Goal: Complete application form

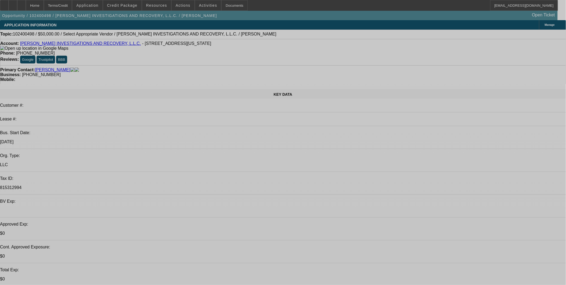
select select "0"
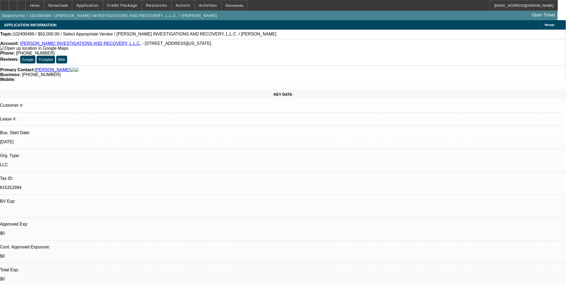
select select "2"
select select "0.1"
select select "4"
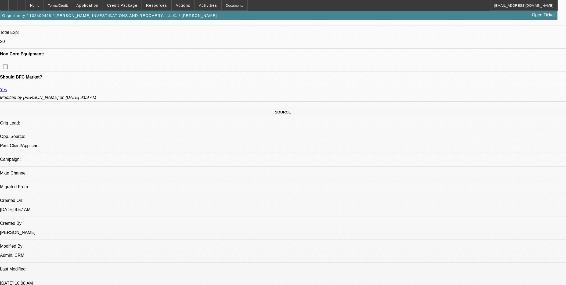
scroll to position [238, 0]
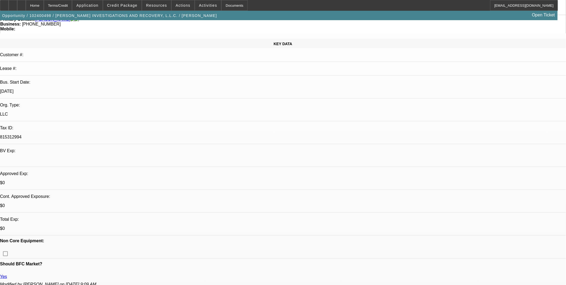
scroll to position [0, 0]
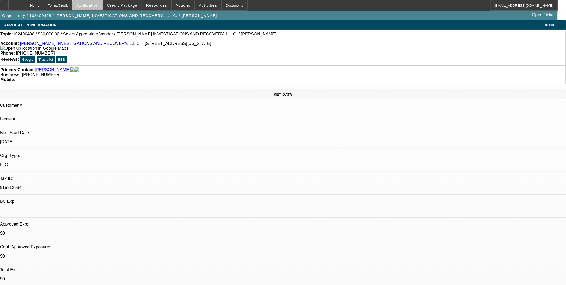
click at [98, 6] on span "Application" at bounding box center [87, 5] width 22 height 4
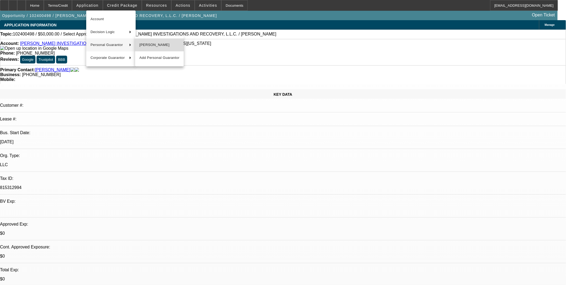
click at [181, 48] on button "Pedro Gildelamadrid" at bounding box center [159, 44] width 49 height 13
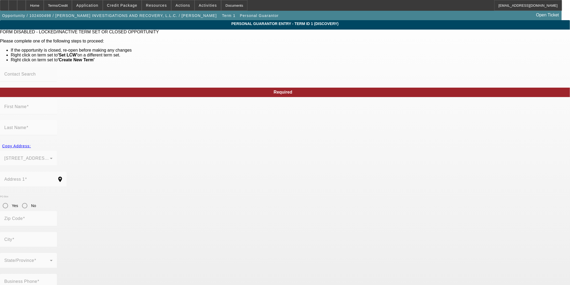
type input "Pedro"
type input "Gildelamadrid"
type input "2600 Michigan Ave"
radio input "true"
type input "34744"
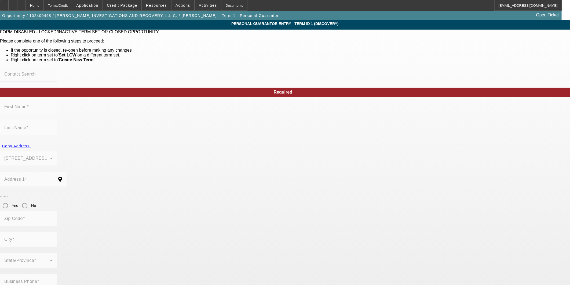
type input "Kissimmee"
type input "(321) 746-7625"
type input "100"
type input "584-68-1035"
type input "lamadridrecovery@gmail.com"
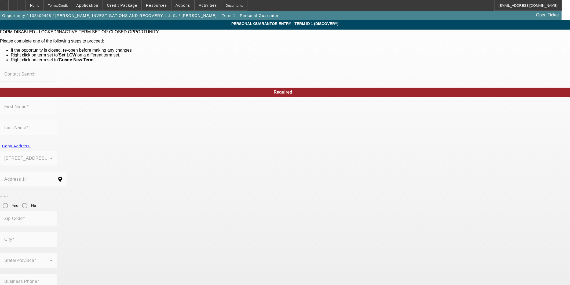
type input "BOX 453365"
drag, startPoint x: 476, startPoint y: 129, endPoint x: 325, endPoint y: 67, distance: 163.7
click at [44, 2] on div "Home" at bounding box center [35, 5] width 18 height 11
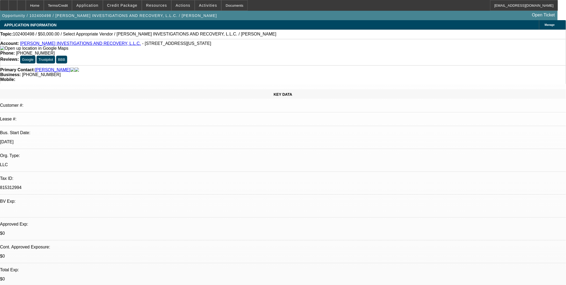
select select "0"
select select "2"
select select "0.1"
select select "4"
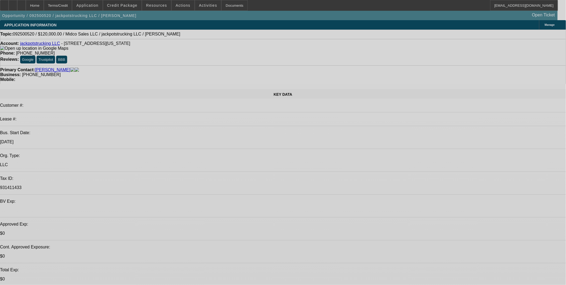
select select "0"
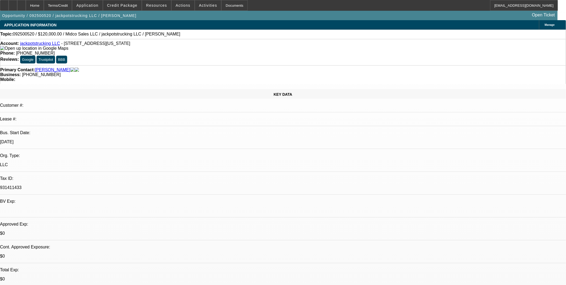
select select "2"
select select "0.1"
select select "1"
select select "2"
select select "4"
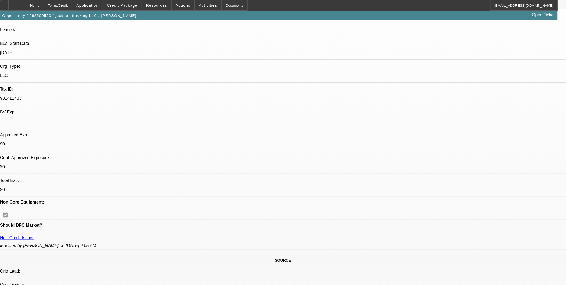
scroll to position [89, 0]
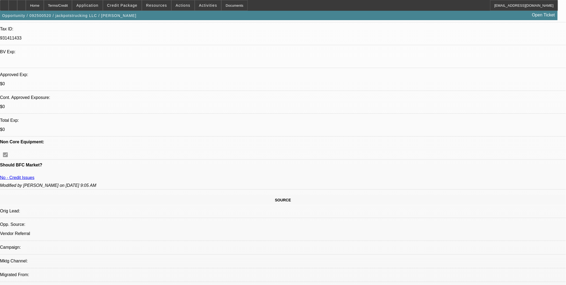
scroll to position [149, 0]
